Goal: Transaction & Acquisition: Purchase product/service

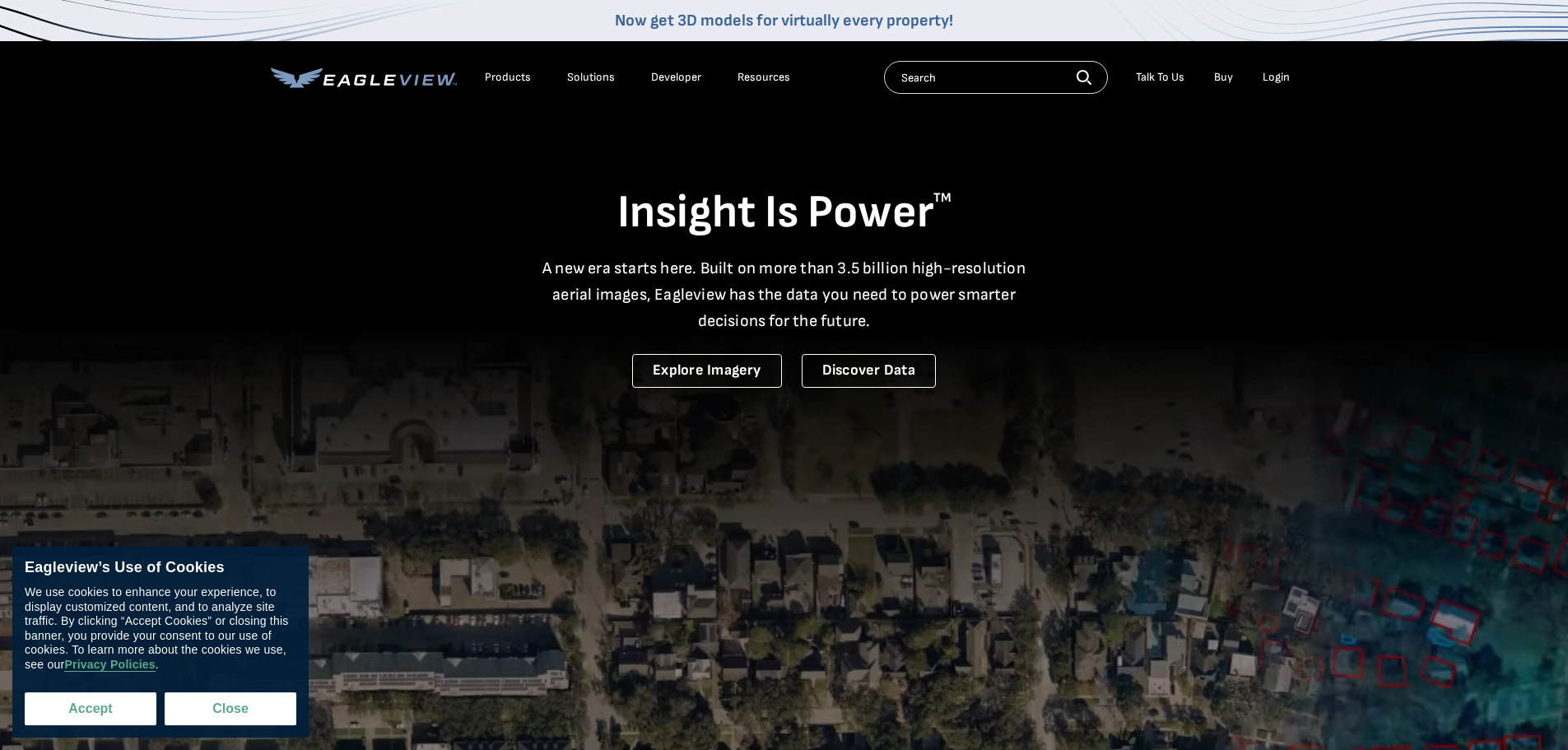
click at [84, 720] on button "Accept" at bounding box center [90, 710] width 132 height 33
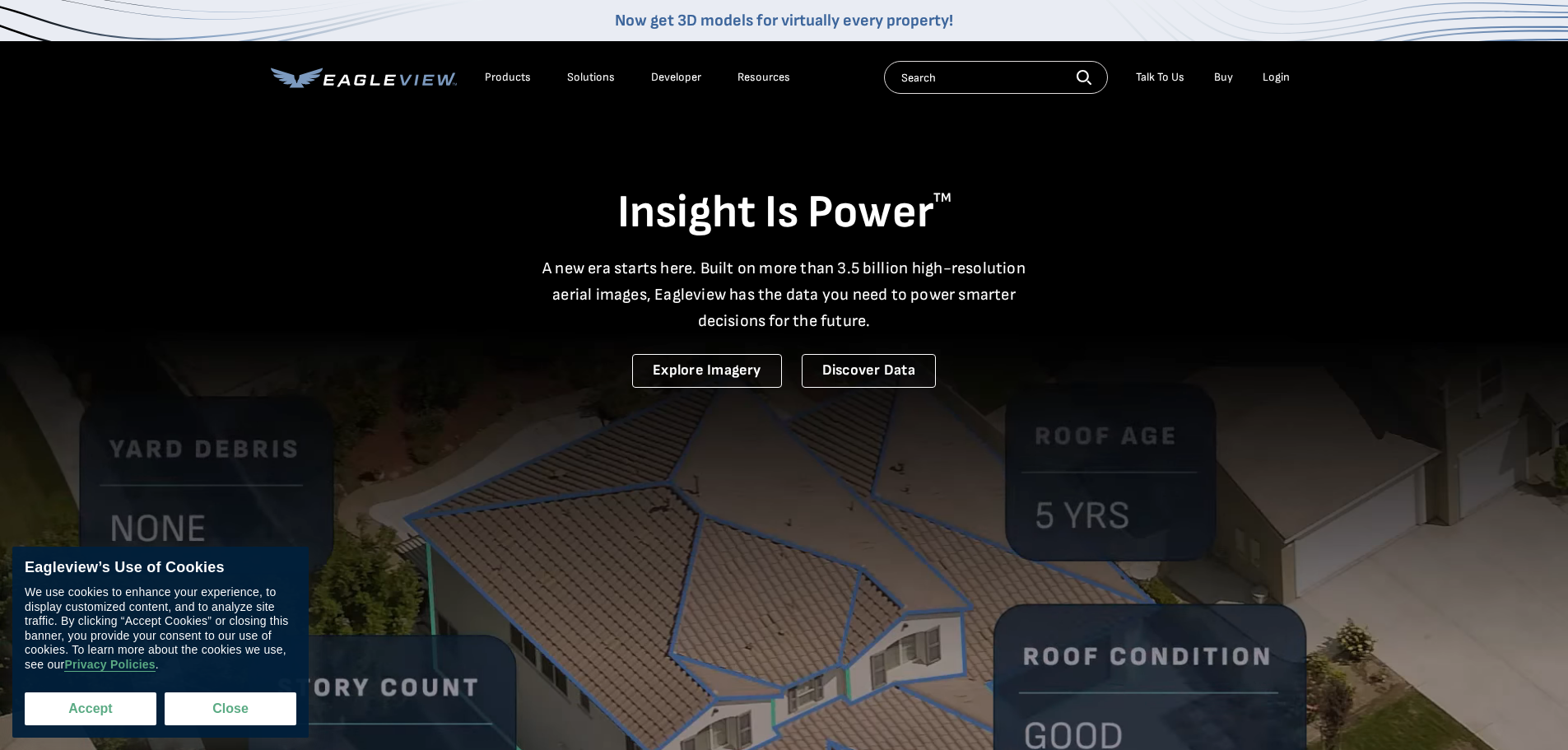
checkbox input "true"
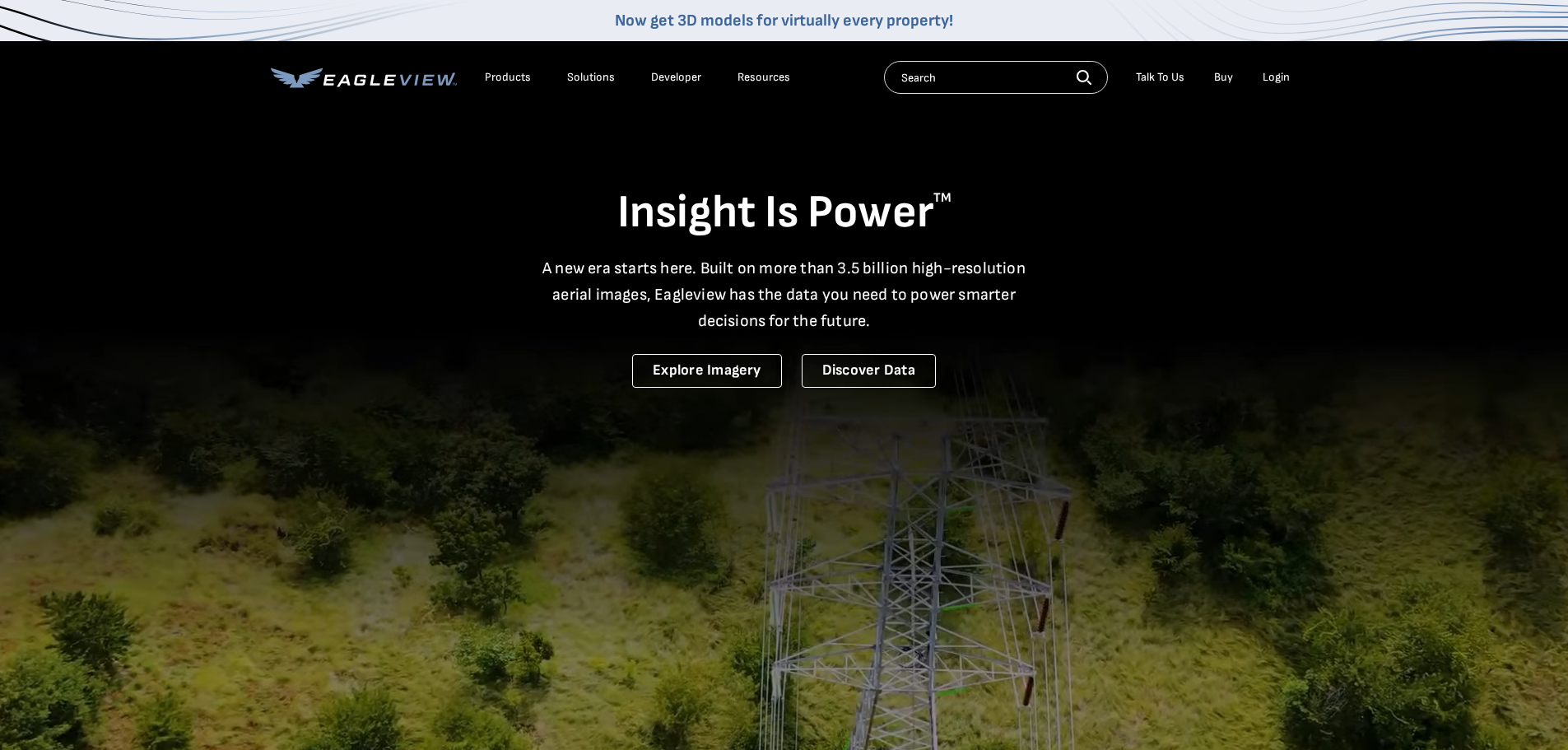
click at [509, 76] on div "Products" at bounding box center [508, 77] width 46 height 15
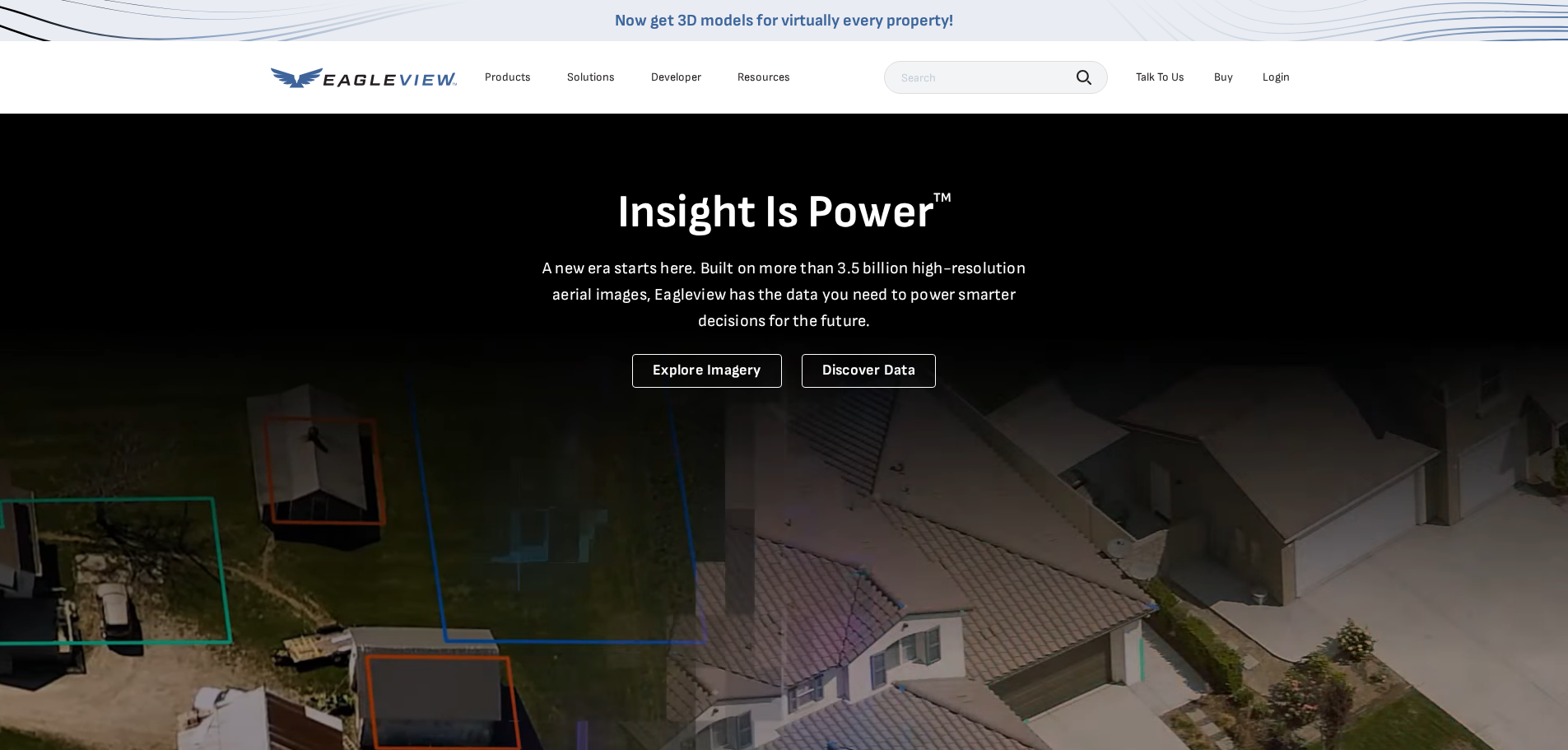
click at [348, 572] on video at bounding box center [784, 543] width 1568 height 1085
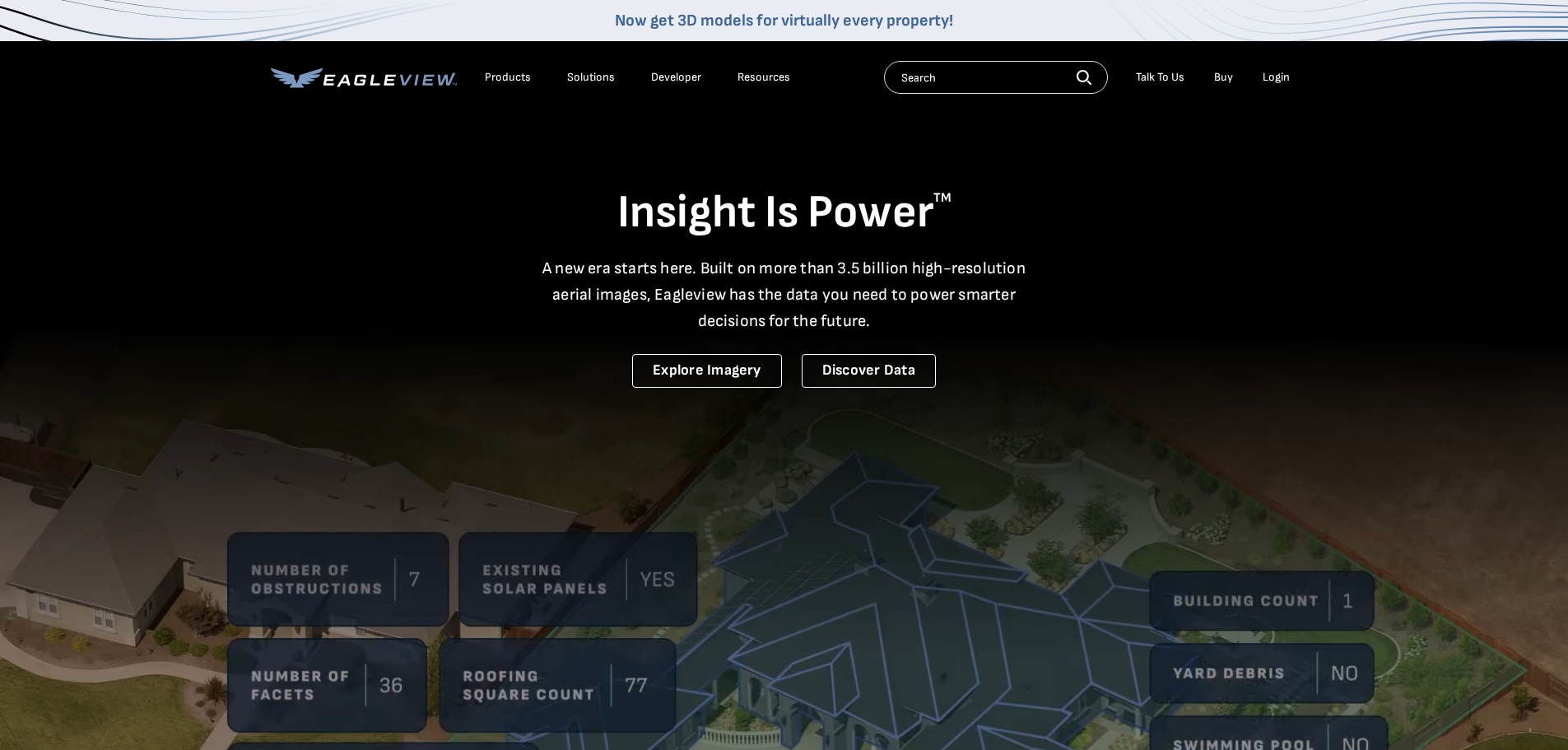
click at [1222, 78] on link "Buy" at bounding box center [1223, 77] width 19 height 15
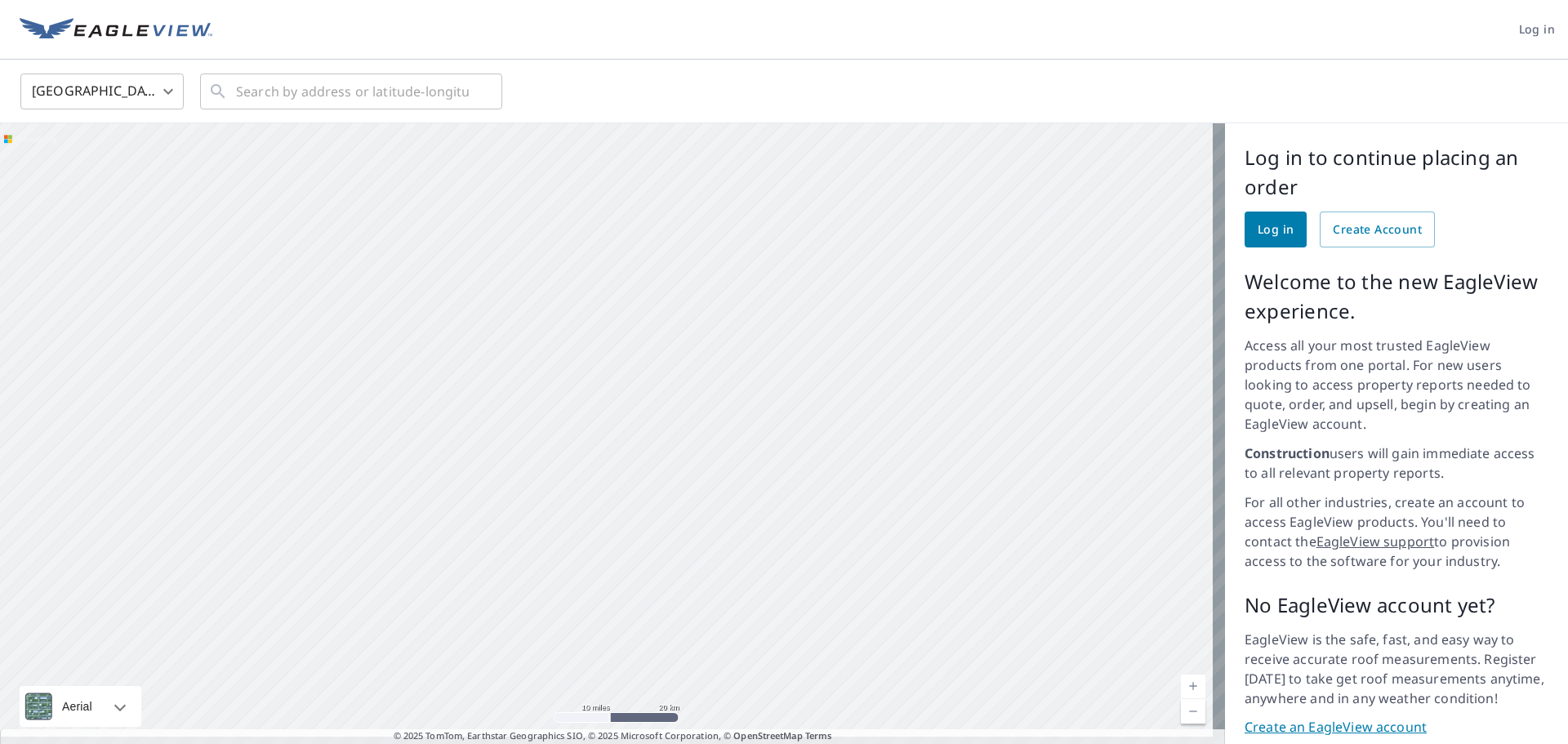
drag, startPoint x: 740, startPoint y: 558, endPoint x: 746, endPoint y: 250, distance: 308.1
click at [746, 250] on div at bounding box center [612, 440] width 1225 height 633
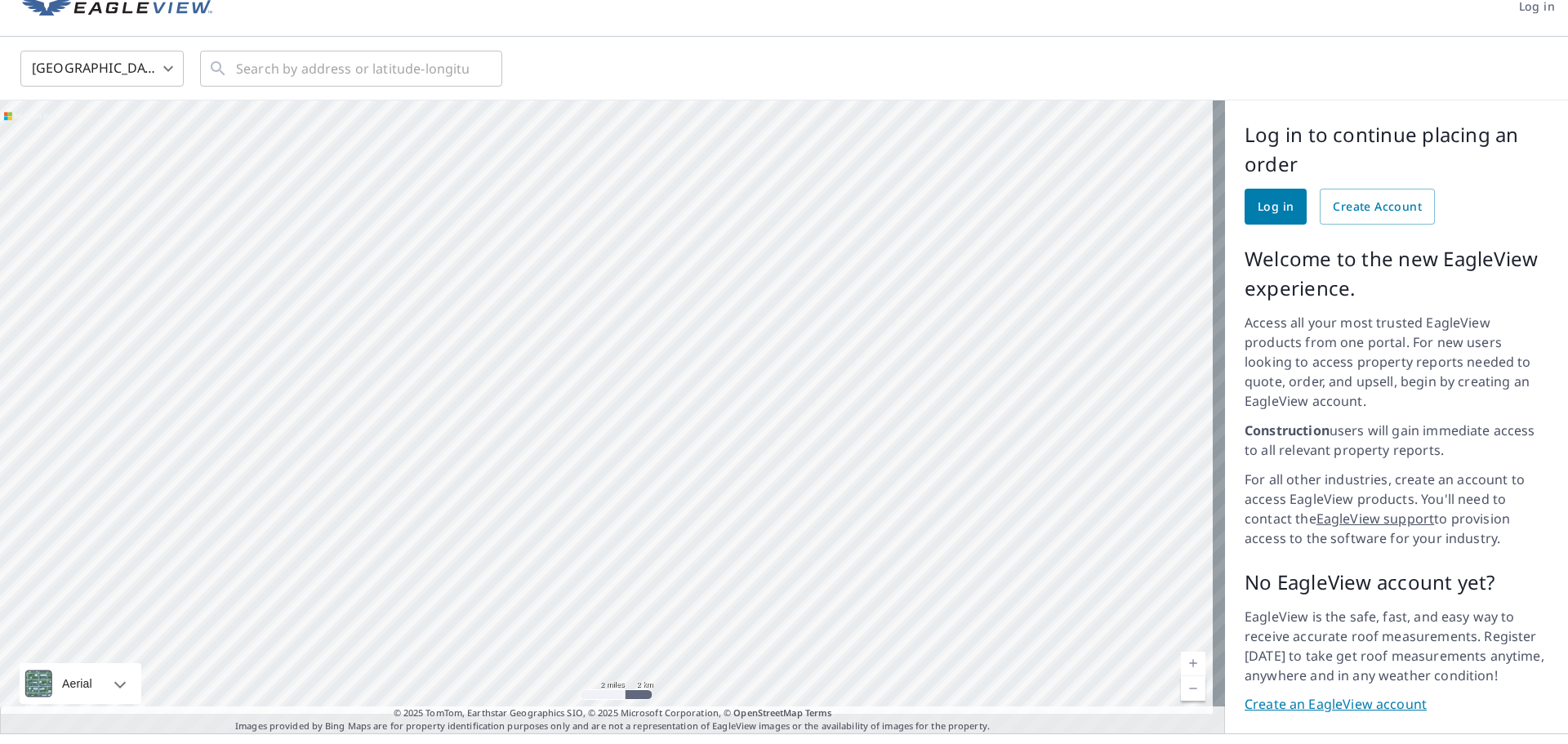
scroll to position [34, 0]
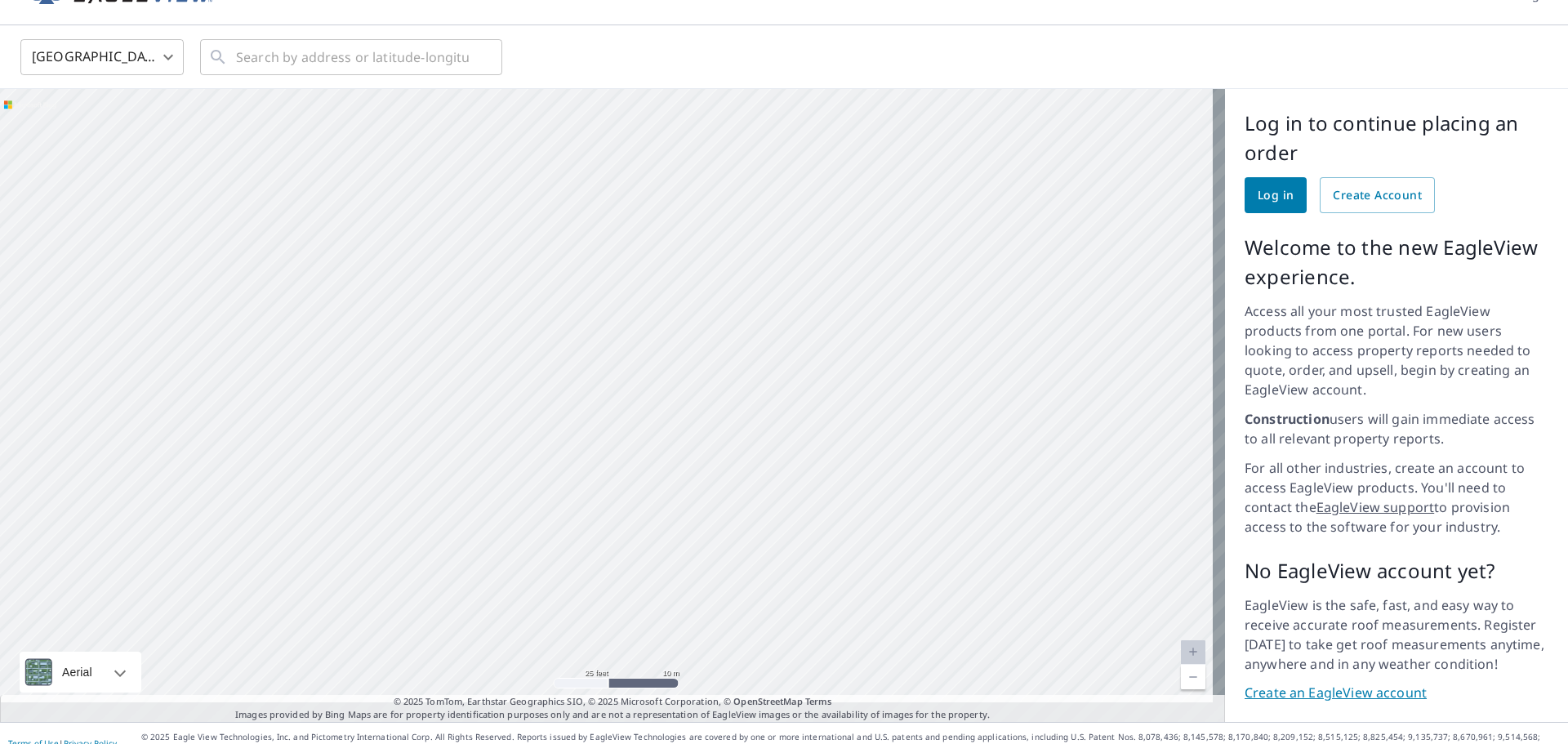
drag, startPoint x: 982, startPoint y: 391, endPoint x: 629, endPoint y: 319, distance: 360.3
click at [629, 319] on div at bounding box center [612, 405] width 1225 height 633
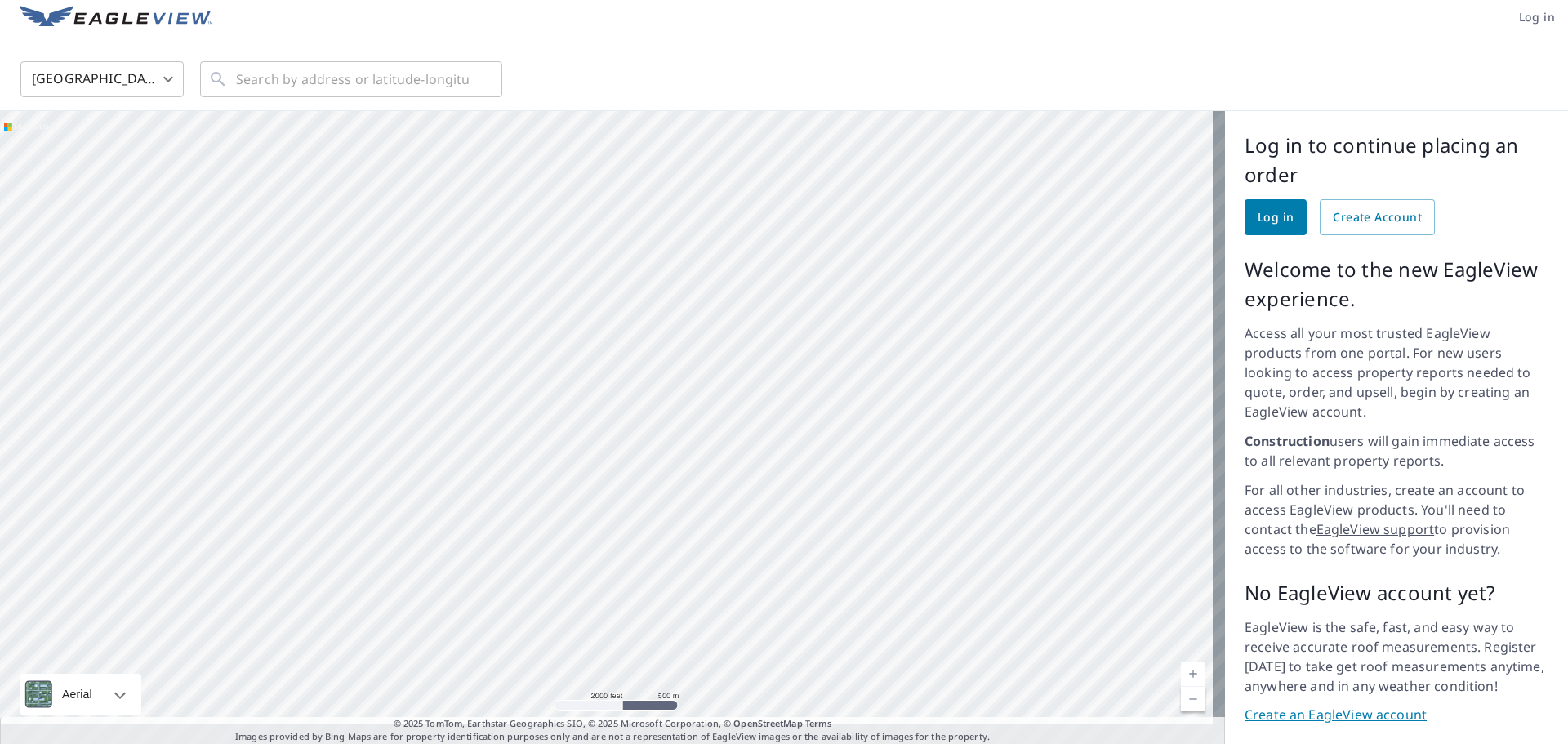
scroll to position [0, 0]
